Goal: Task Accomplishment & Management: Use online tool/utility

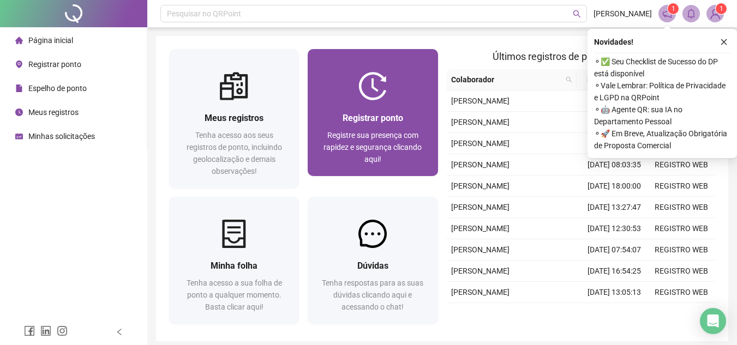
click at [391, 142] on span "Registre sua presença com rapidez e segurança clicando aqui!" at bounding box center [373, 147] width 98 height 33
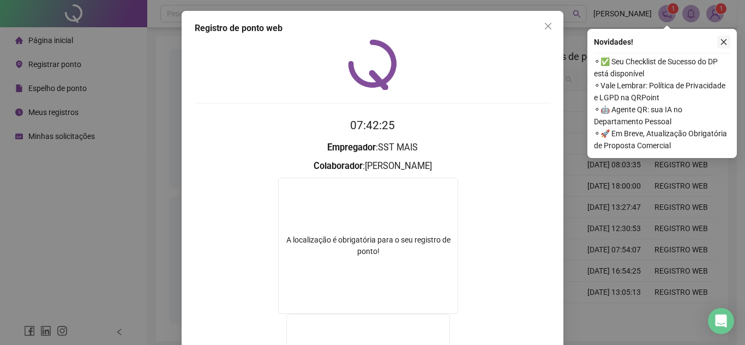
click at [724, 45] on icon "close" at bounding box center [724, 42] width 8 height 8
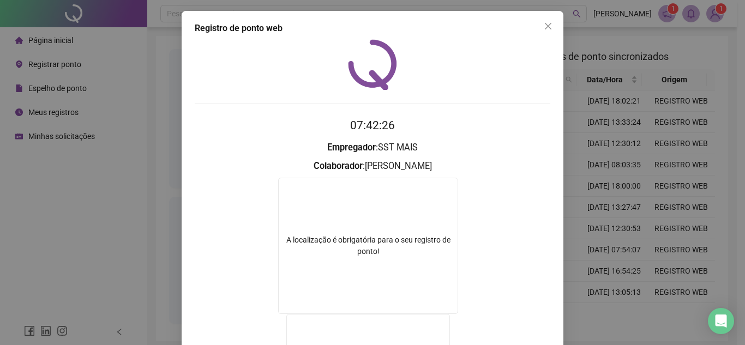
scroll to position [181, 0]
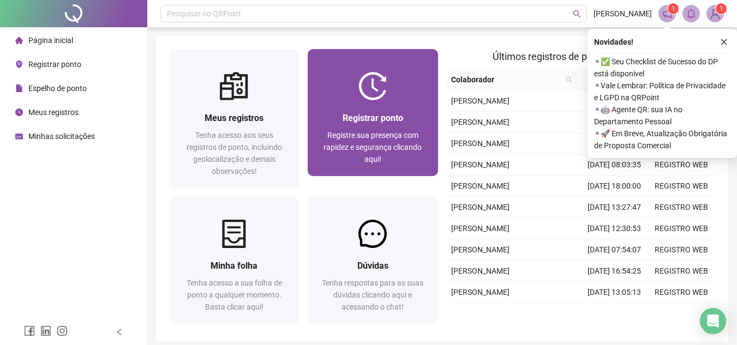
click at [371, 116] on span "Registrar ponto" at bounding box center [373, 118] width 61 height 10
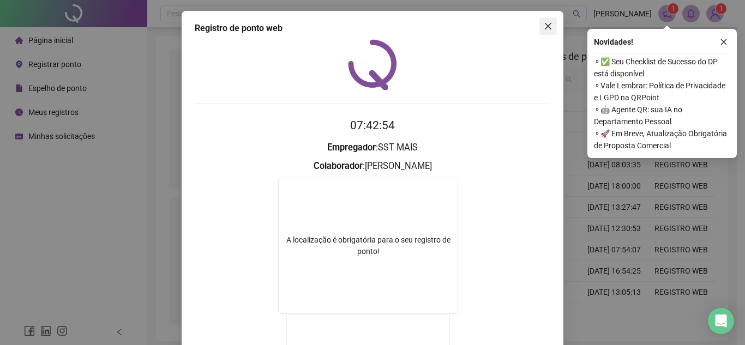
click at [545, 28] on icon "close" at bounding box center [548, 26] width 9 height 9
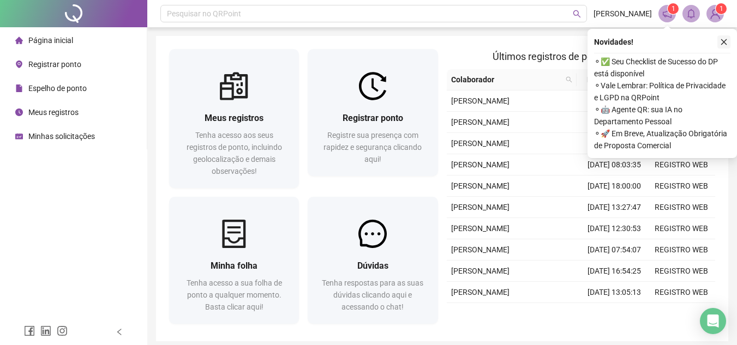
click at [725, 44] on icon "close" at bounding box center [724, 42] width 8 height 8
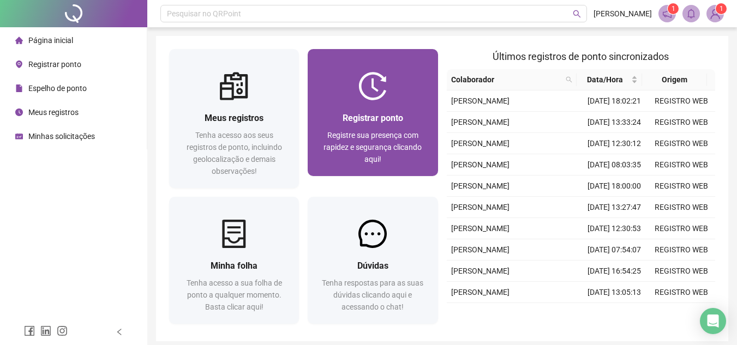
click at [389, 76] on div at bounding box center [373, 86] width 130 height 28
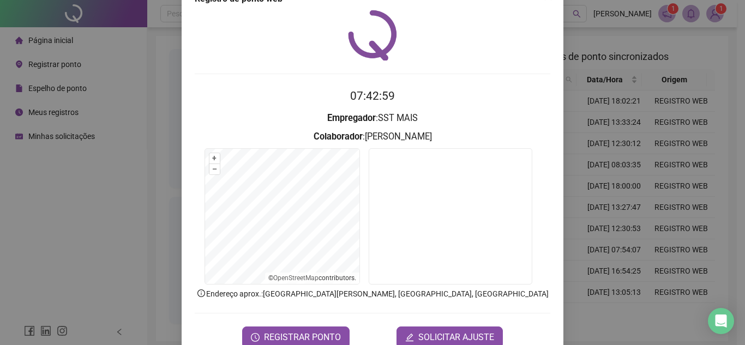
scroll to position [57, 0]
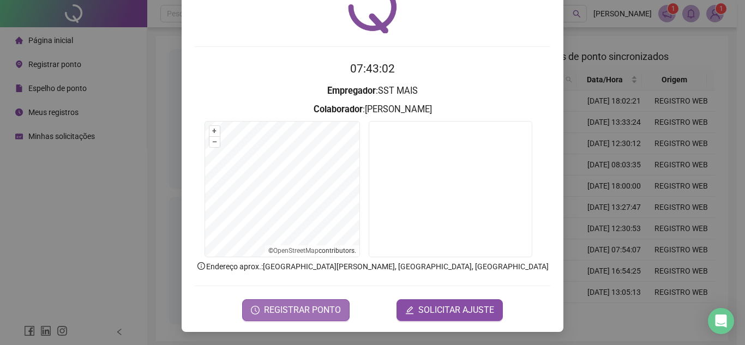
click at [324, 312] on span "REGISTRAR PONTO" at bounding box center [302, 310] width 77 height 13
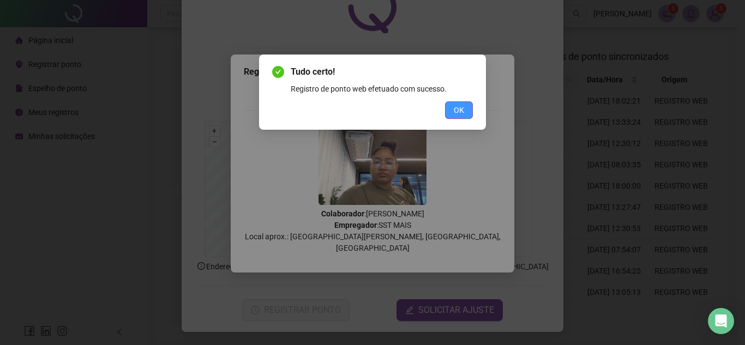
click at [456, 112] on span "OK" at bounding box center [459, 110] width 10 height 12
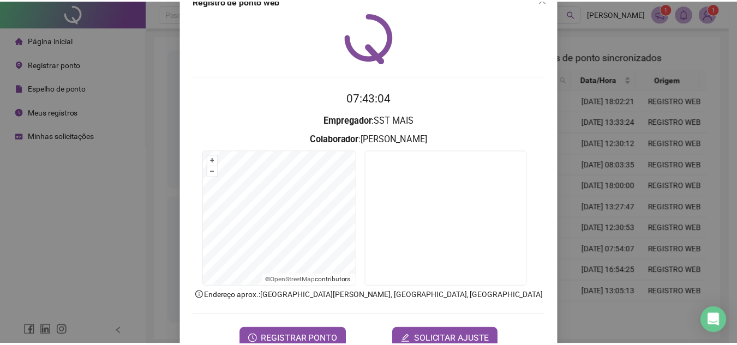
scroll to position [0, 0]
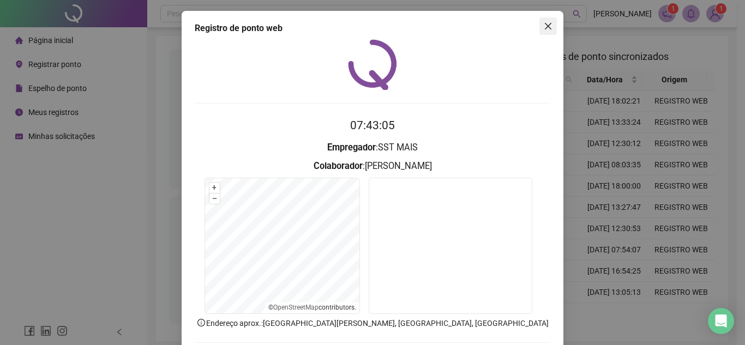
drag, startPoint x: 546, startPoint y: 27, endPoint x: 369, endPoint y: 29, distance: 176.8
click at [545, 27] on icon "close" at bounding box center [548, 26] width 9 height 9
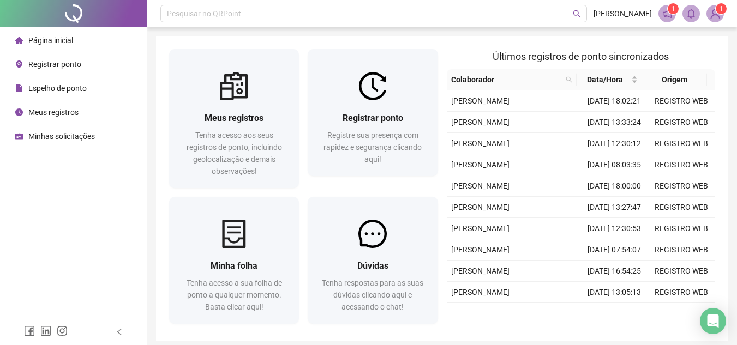
drag, startPoint x: 77, startPoint y: 88, endPoint x: 83, endPoint y: 92, distance: 7.6
click at [77, 92] on span "Espelho de ponto" at bounding box center [57, 88] width 58 height 9
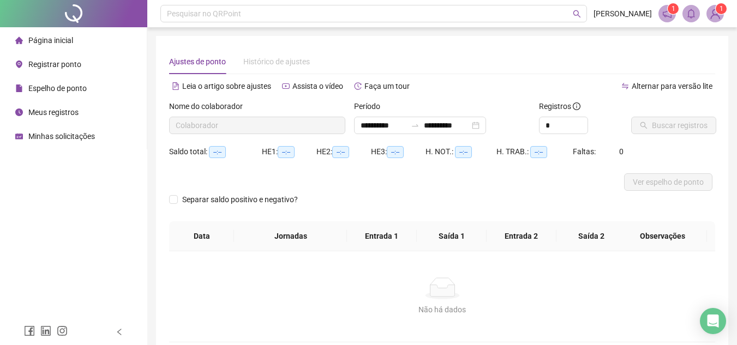
type input "**********"
click at [665, 128] on span "Buscar registros" at bounding box center [680, 126] width 56 height 12
